Goal: Information Seeking & Learning: Find specific fact

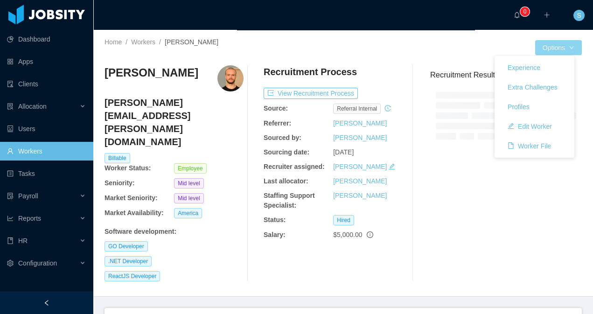
click at [548, 50] on button "Options" at bounding box center [558, 47] width 47 height 15
click at [534, 148] on button "Worker File" at bounding box center [529, 146] width 58 height 15
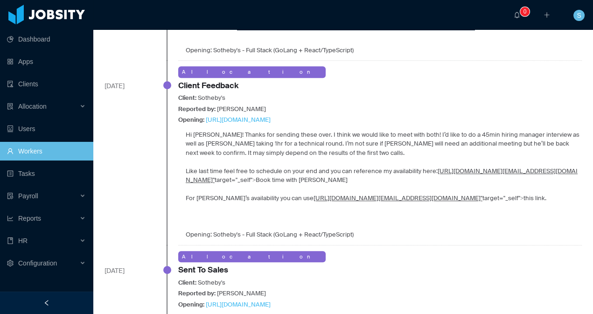
scroll to position [1201, 0]
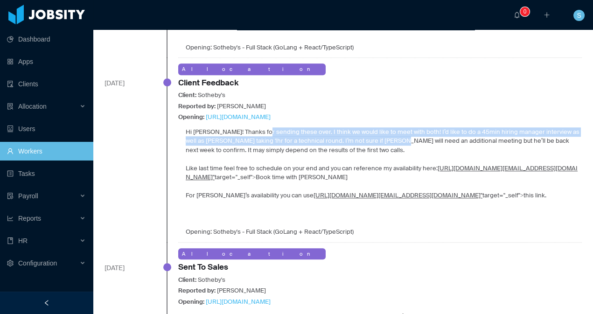
drag, startPoint x: 252, startPoint y: 98, endPoint x: 333, endPoint y: 109, distance: 80.9
click at [333, 127] on p "Hi Santiago! Thanks for sending these over. I think we would like to meet with …" at bounding box center [384, 141] width 396 height 28
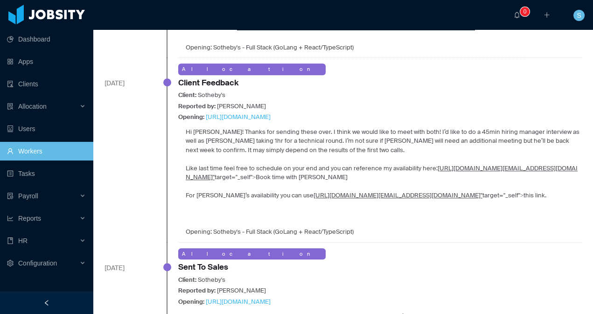
click at [331, 127] on p "Hi Santiago! Thanks for sending these over. I think we would like to meet with …" at bounding box center [384, 141] width 396 height 28
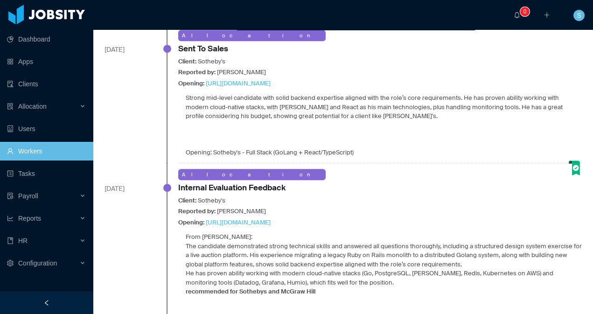
scroll to position [1420, 0]
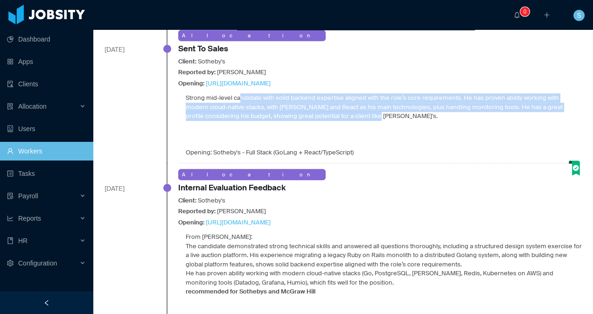
drag, startPoint x: 232, startPoint y: 71, endPoint x: 239, endPoint y: 90, distance: 21.0
click at [239, 93] on p "Strong mid-level candidate with solid backend expertise aligned with the role’s…" at bounding box center [384, 107] width 396 height 28
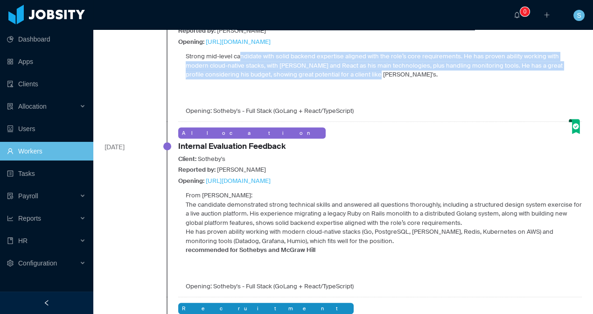
scroll to position [1467, 0]
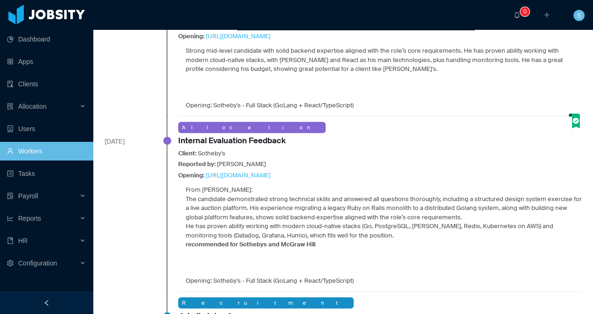
click at [237, 186] on p "From Paulo Costa: The candidate demonstrated strong technical skills and answer…" at bounding box center [384, 217] width 396 height 64
click at [183, 185] on div "From Paulo Costa: The candidate demonstrated strong technical skills and answer…" at bounding box center [379, 235] width 403 height 100
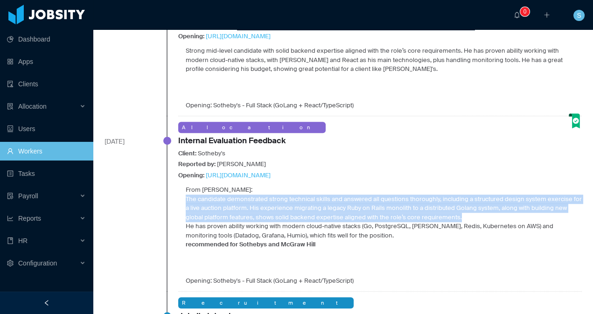
drag, startPoint x: 185, startPoint y: 169, endPoint x: 364, endPoint y: 194, distance: 180.9
click at [364, 194] on div "From Paulo Costa: The candidate demonstrated strong technical skills and answer…" at bounding box center [379, 235] width 403 height 100
click at [364, 194] on p "From Paulo Costa: The candidate demonstrated strong technical skills and answer…" at bounding box center [384, 217] width 396 height 64
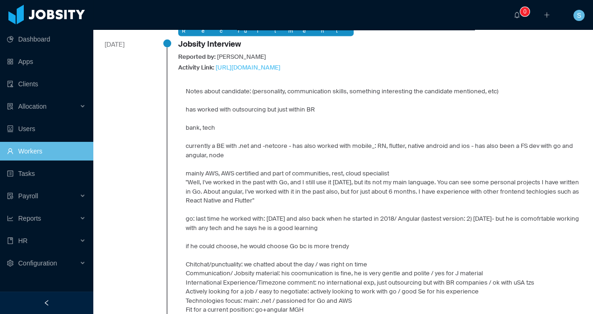
scroll to position [3256, 0]
click at [272, 169] on li "mainly AWS, AWS certified and part of communities, rest, cloud specialist "Well…" at bounding box center [384, 187] width 396 height 36
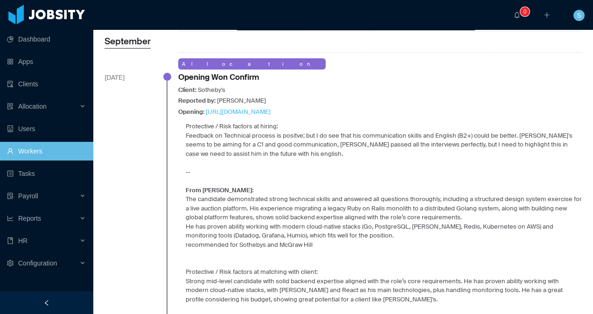
scroll to position [645, 0]
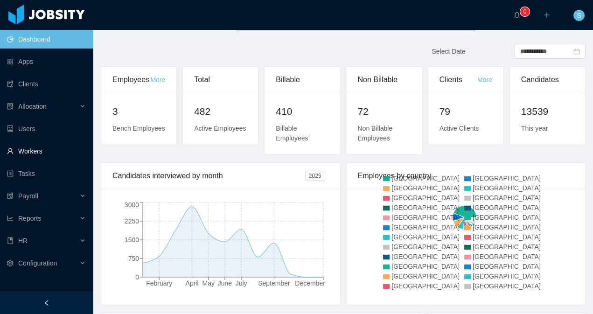
click at [37, 154] on link "Workers" at bounding box center [46, 151] width 79 height 19
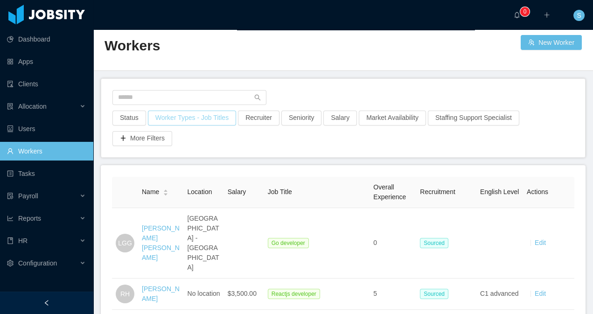
scroll to position [15, 0]
click at [179, 99] on input "text" at bounding box center [189, 97] width 154 height 15
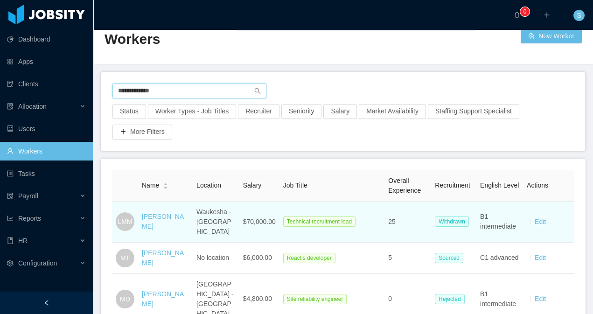
scroll to position [30, 0]
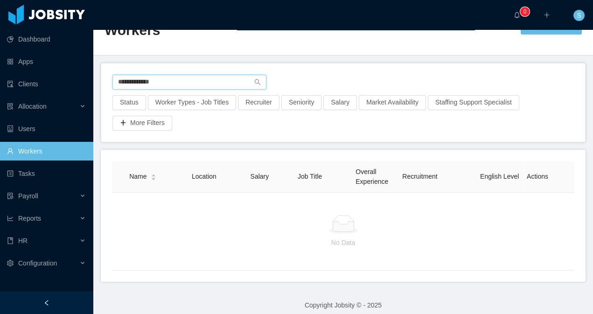
click at [126, 81] on input "**********" at bounding box center [189, 82] width 154 height 15
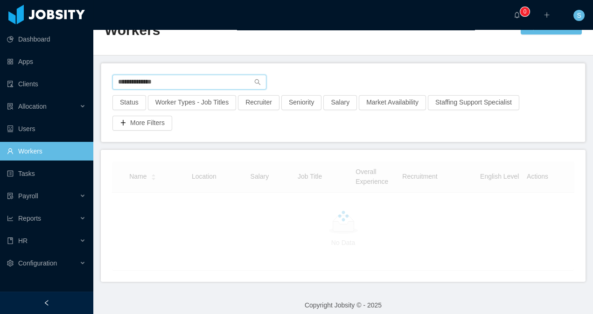
click at [190, 82] on input "**********" at bounding box center [189, 82] width 154 height 15
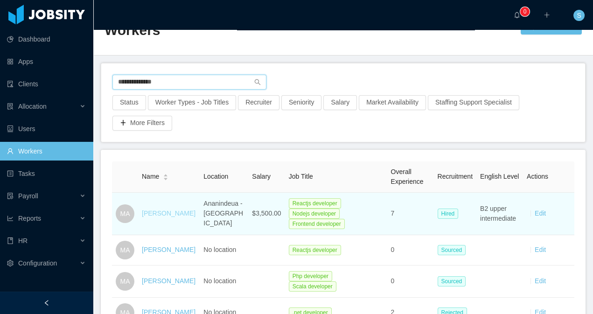
type input "**********"
click at [151, 212] on link "[PERSON_NAME]" at bounding box center [169, 212] width 54 height 7
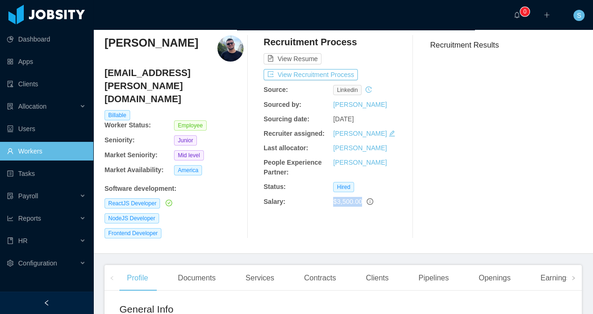
drag, startPoint x: 331, startPoint y: 201, endPoint x: 362, endPoint y: 201, distance: 30.8
click at [362, 201] on span "$3,500.00" at bounding box center [347, 201] width 29 height 7
copy span "$3,500.00"
click at [497, 190] on div "Recruitment Results" at bounding box center [502, 136] width 159 height 203
